Goal: Information Seeking & Learning: Learn about a topic

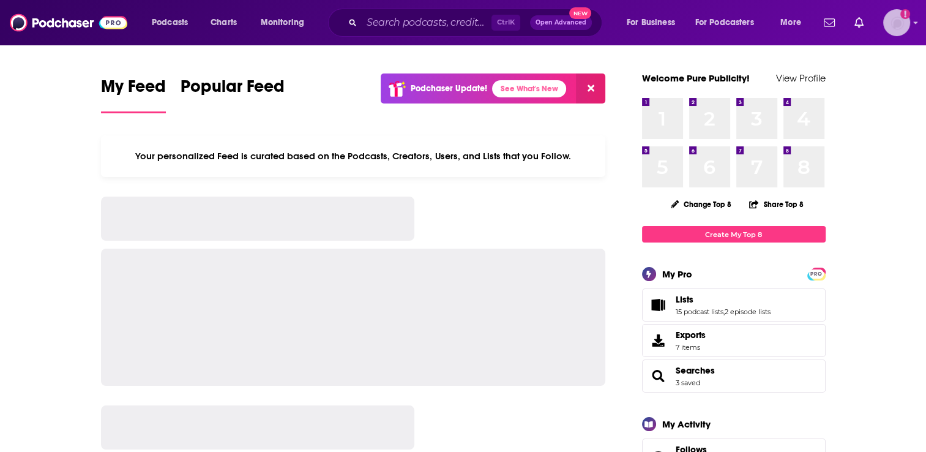
click at [902, 28] on img "Logged in as BenLaurro" at bounding box center [896, 22] width 27 height 27
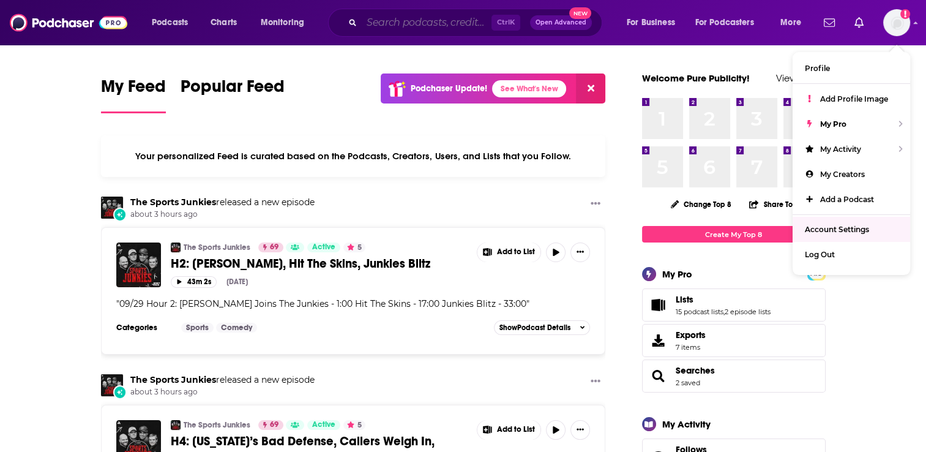
click at [378, 23] on input "Search podcasts, credits, & more..." at bounding box center [427, 23] width 130 height 20
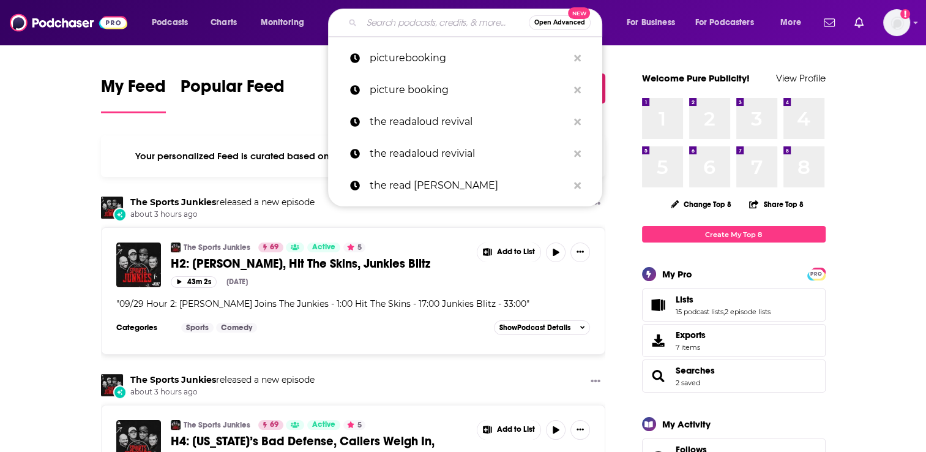
paste input "Unorthodox"
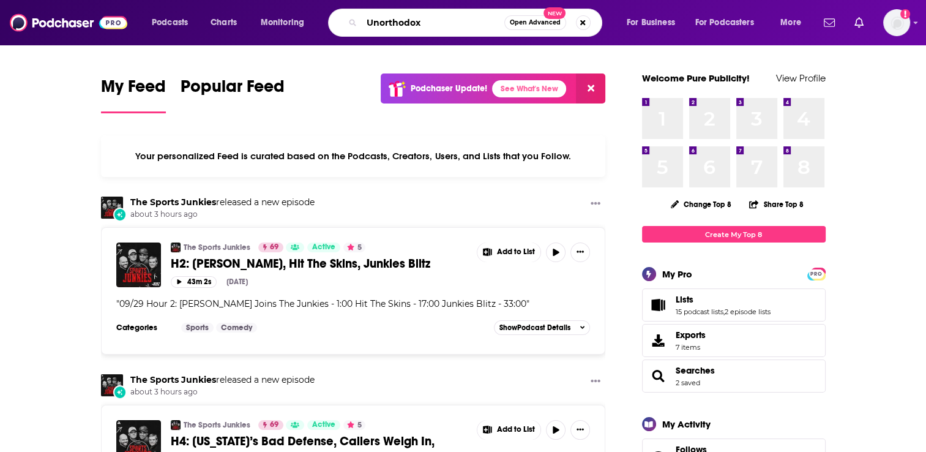
type input "Unorthodox"
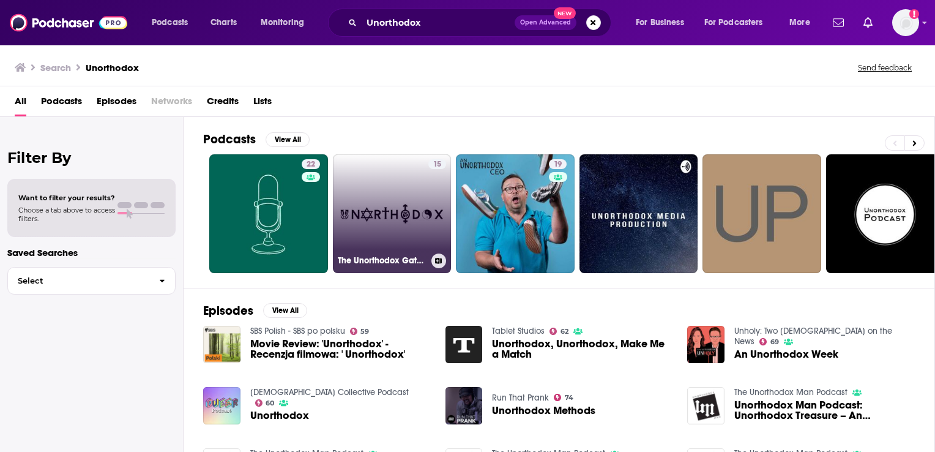
click at [355, 214] on link "15 The Unorthodox Gatherings" at bounding box center [392, 213] width 119 height 119
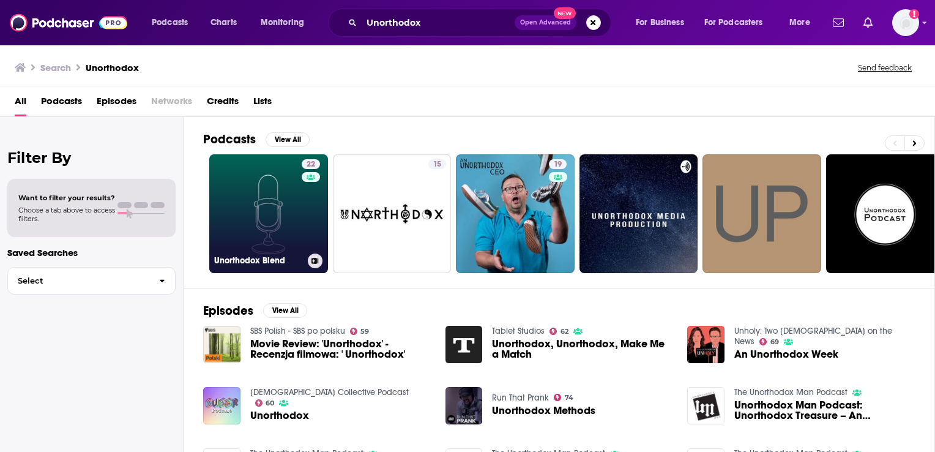
click at [224, 186] on link "22 Unorthodox Blend" at bounding box center [268, 213] width 119 height 119
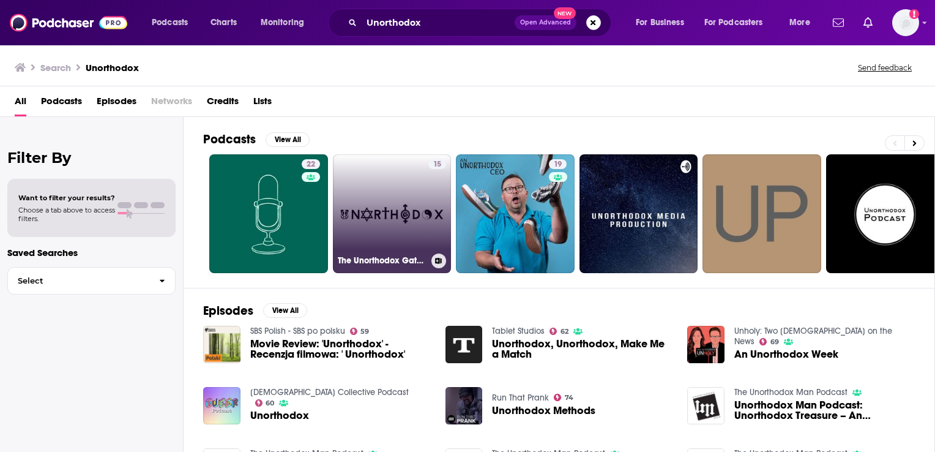
click at [382, 244] on link "15 The Unorthodox Gatherings" at bounding box center [392, 213] width 119 height 119
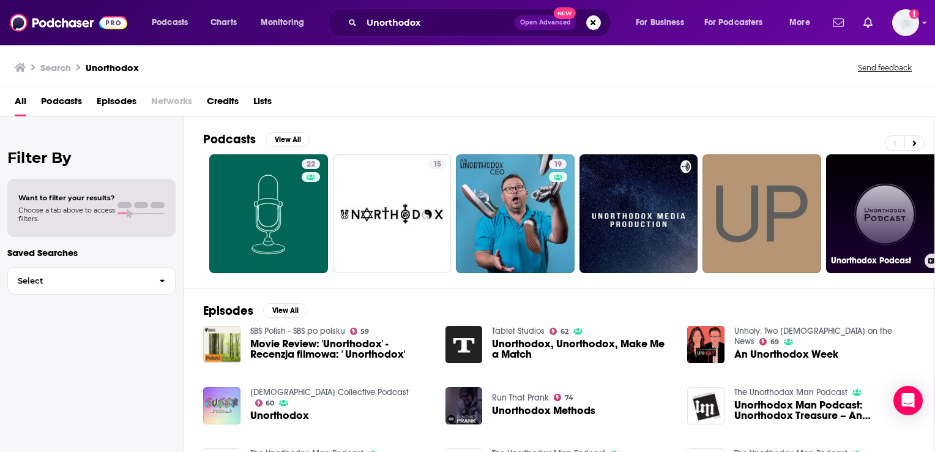
click at [874, 228] on link "Unorthodox Podcast" at bounding box center [885, 213] width 119 height 119
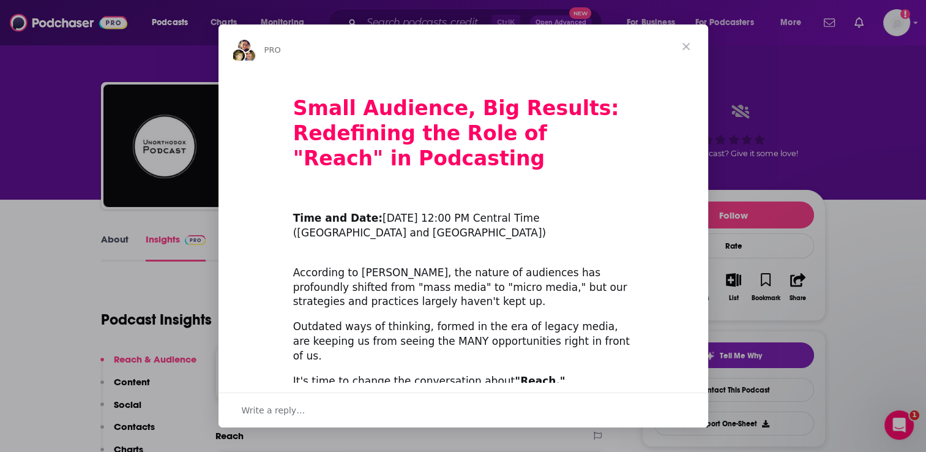
click at [688, 37] on span "Close" at bounding box center [686, 46] width 44 height 44
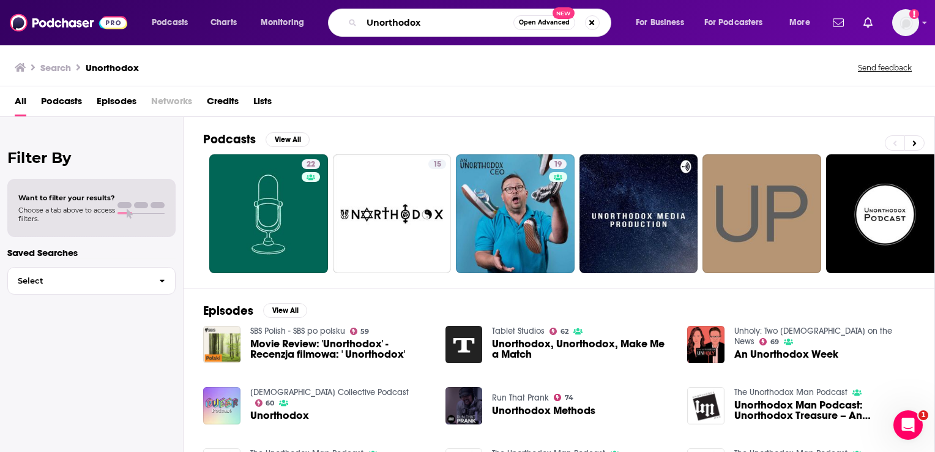
drag, startPoint x: 427, startPoint y: 20, endPoint x: 351, endPoint y: 10, distance: 76.5
click at [350, 11] on div "Unorthodox Open Advanced New" at bounding box center [469, 23] width 283 height 28
type input "tablet magazine"
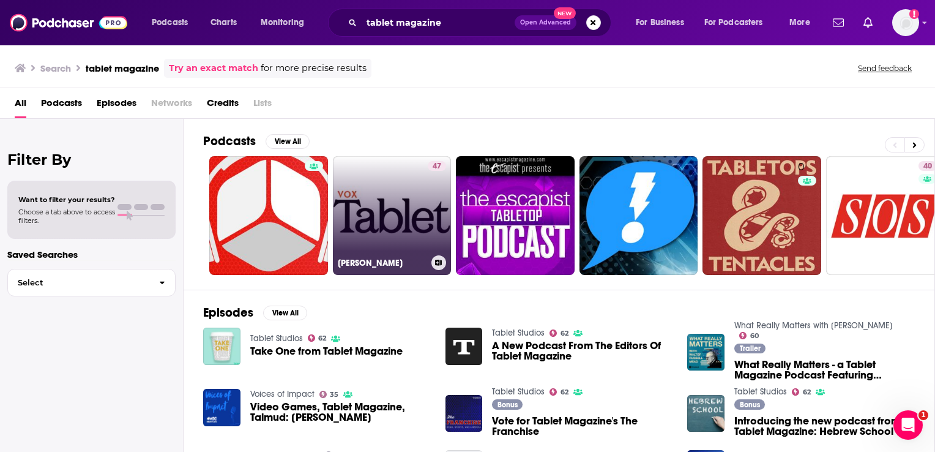
click at [365, 226] on link "47 [PERSON_NAME]" at bounding box center [392, 215] width 119 height 119
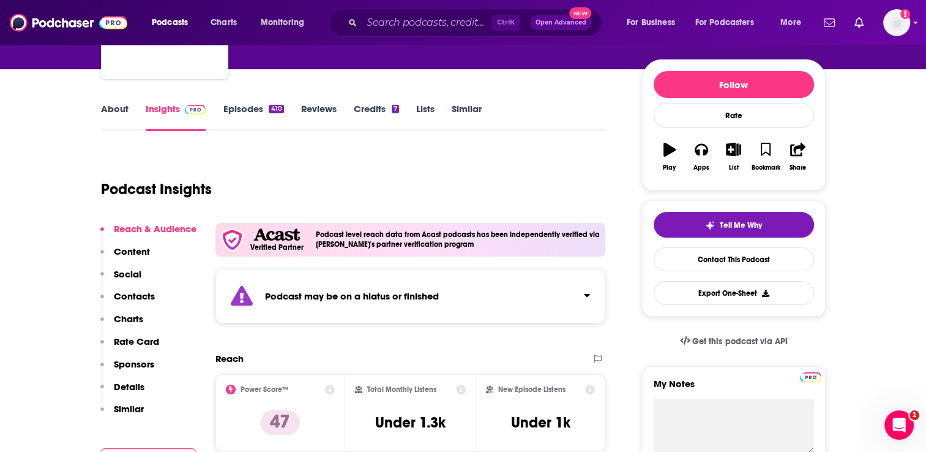
scroll to position [184, 0]
